Goal: Information Seeking & Learning: Learn about a topic

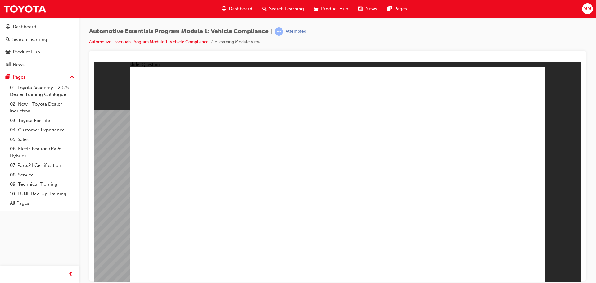
radio input "true"
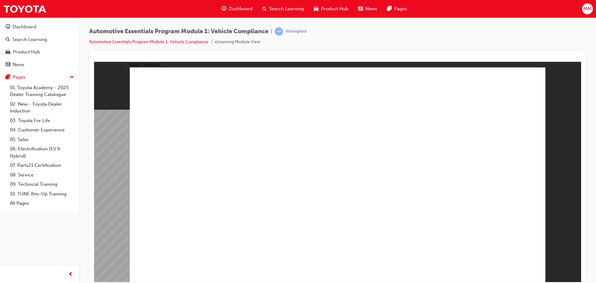
radio input "true"
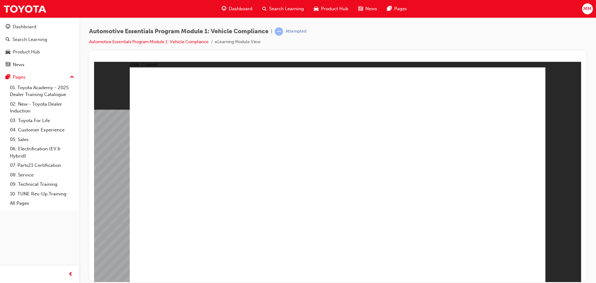
radio input "true"
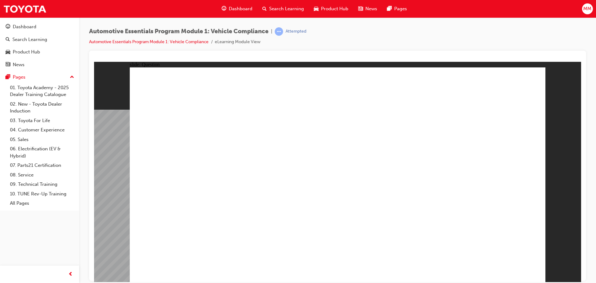
radio input "true"
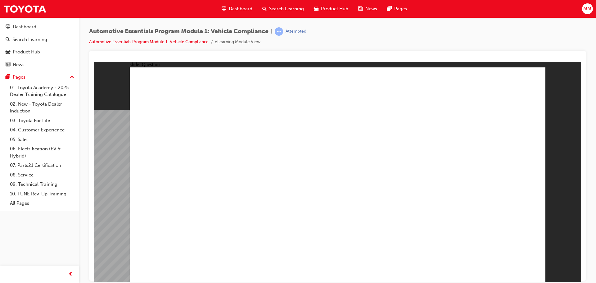
radio input "true"
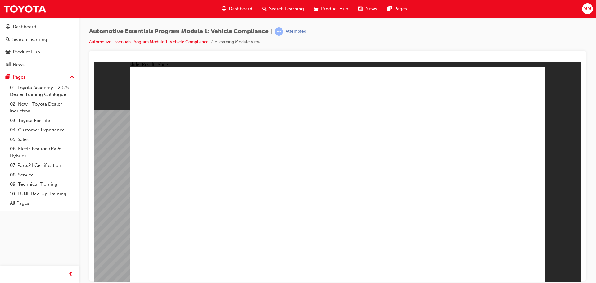
drag, startPoint x: 268, startPoint y: 233, endPoint x: 260, endPoint y: 232, distance: 8.4
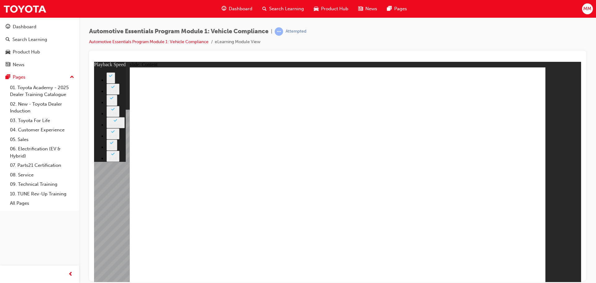
type input "43"
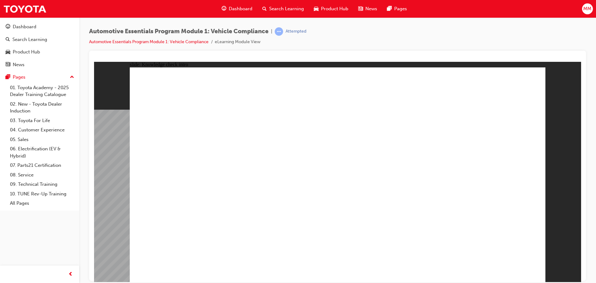
radio input "true"
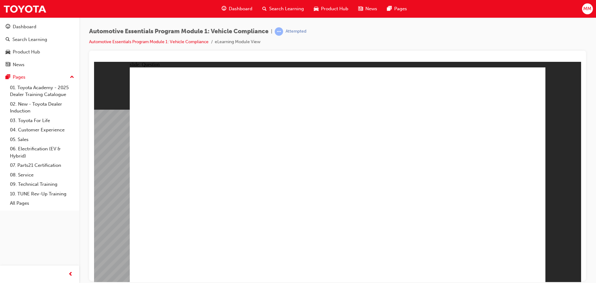
radio input "true"
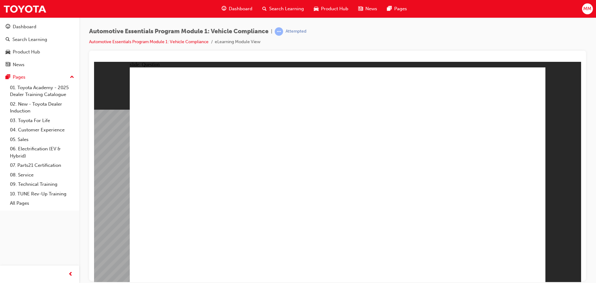
radio input "true"
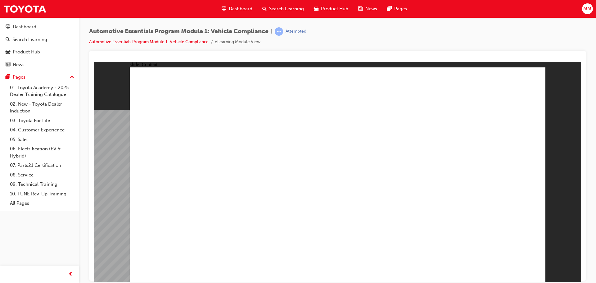
drag, startPoint x: 527, startPoint y: 80, endPoint x: 528, endPoint y: 90, distance: 9.3
drag, startPoint x: 275, startPoint y: 172, endPoint x: 277, endPoint y: 169, distance: 4.0
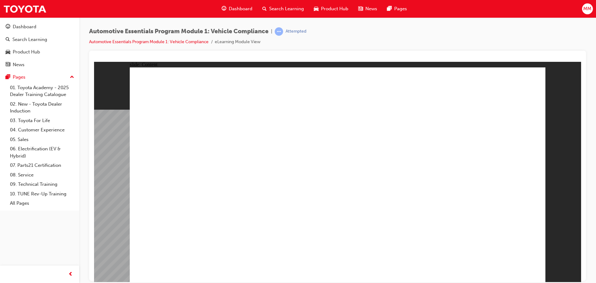
drag, startPoint x: 475, startPoint y: 190, endPoint x: 469, endPoint y: 188, distance: 6.1
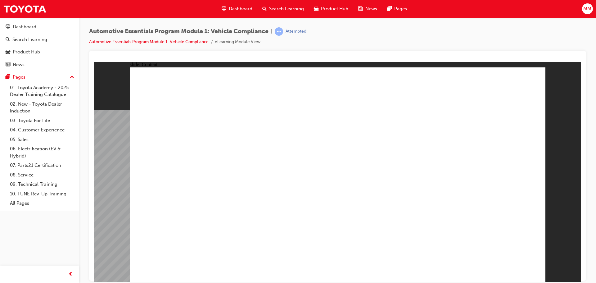
drag, startPoint x: 527, startPoint y: 87, endPoint x: 534, endPoint y: 124, distance: 37.8
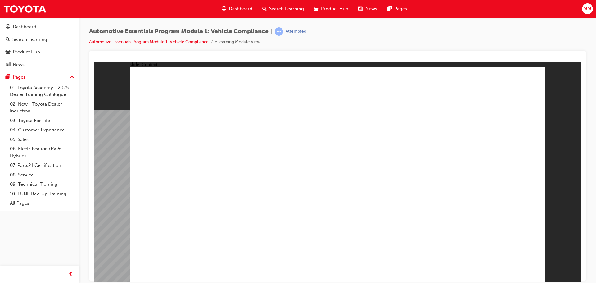
drag, startPoint x: 523, startPoint y: 84, endPoint x: 528, endPoint y: 106, distance: 23.2
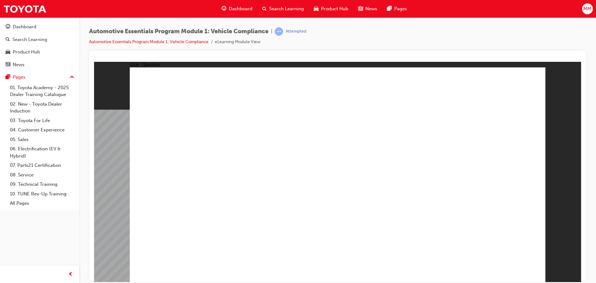
radio input "true"
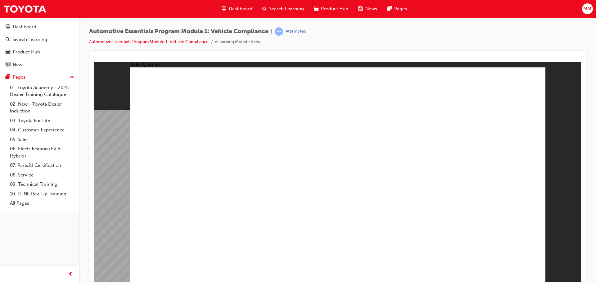
radio input "true"
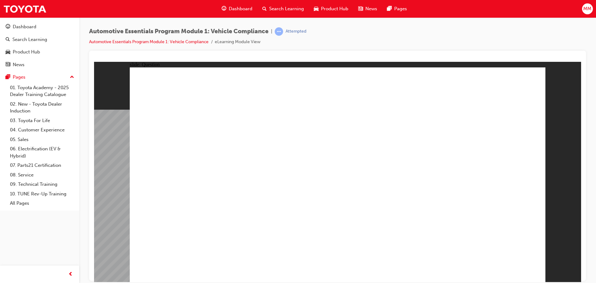
radio input "true"
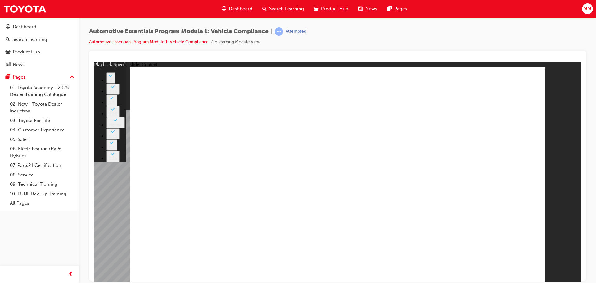
type input "35"
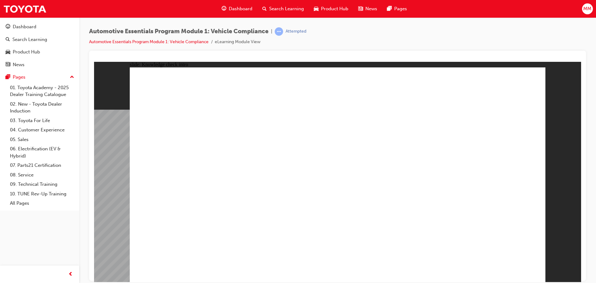
radio input "true"
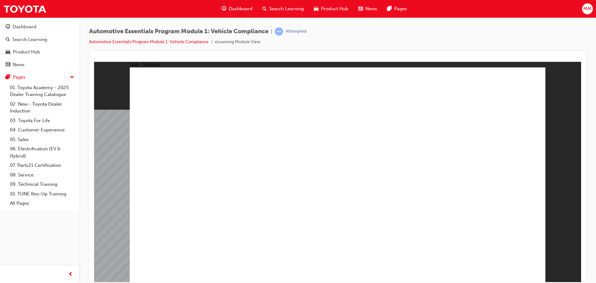
radio input "true"
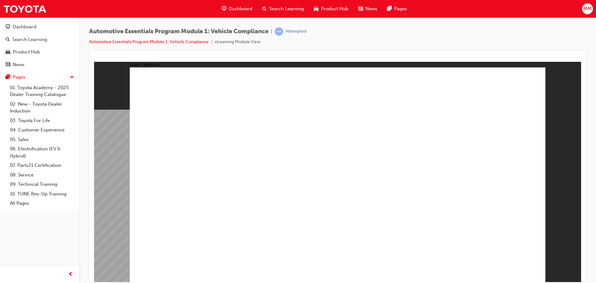
radio input "true"
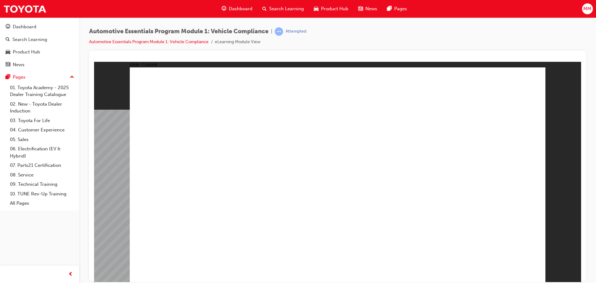
drag, startPoint x: 464, startPoint y: 173, endPoint x: 461, endPoint y: 171, distance: 3.4
